Goal: Find specific page/section: Find specific page/section

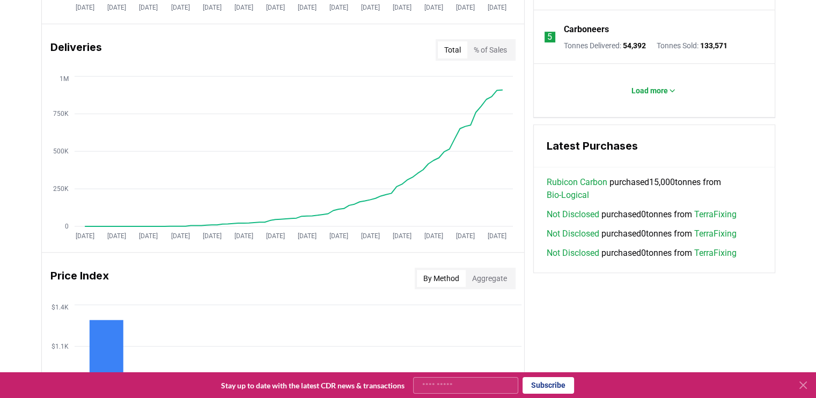
scroll to position [644, 0]
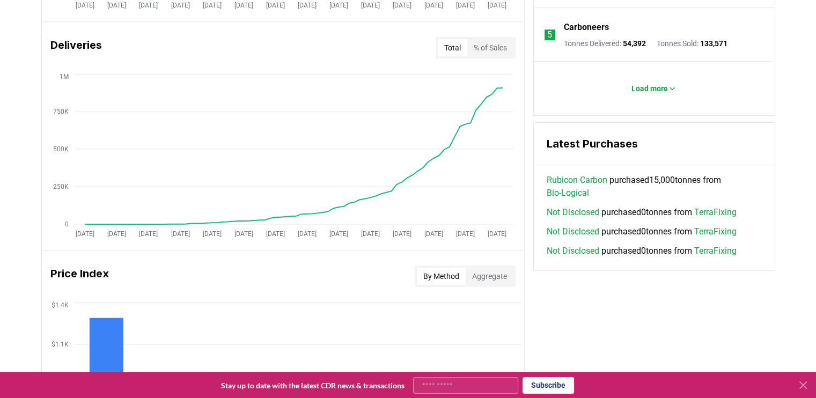
click at [567, 196] on link "Bio-Logical" at bounding box center [567, 193] width 42 height 13
